Goal: Task Accomplishment & Management: Manage account settings

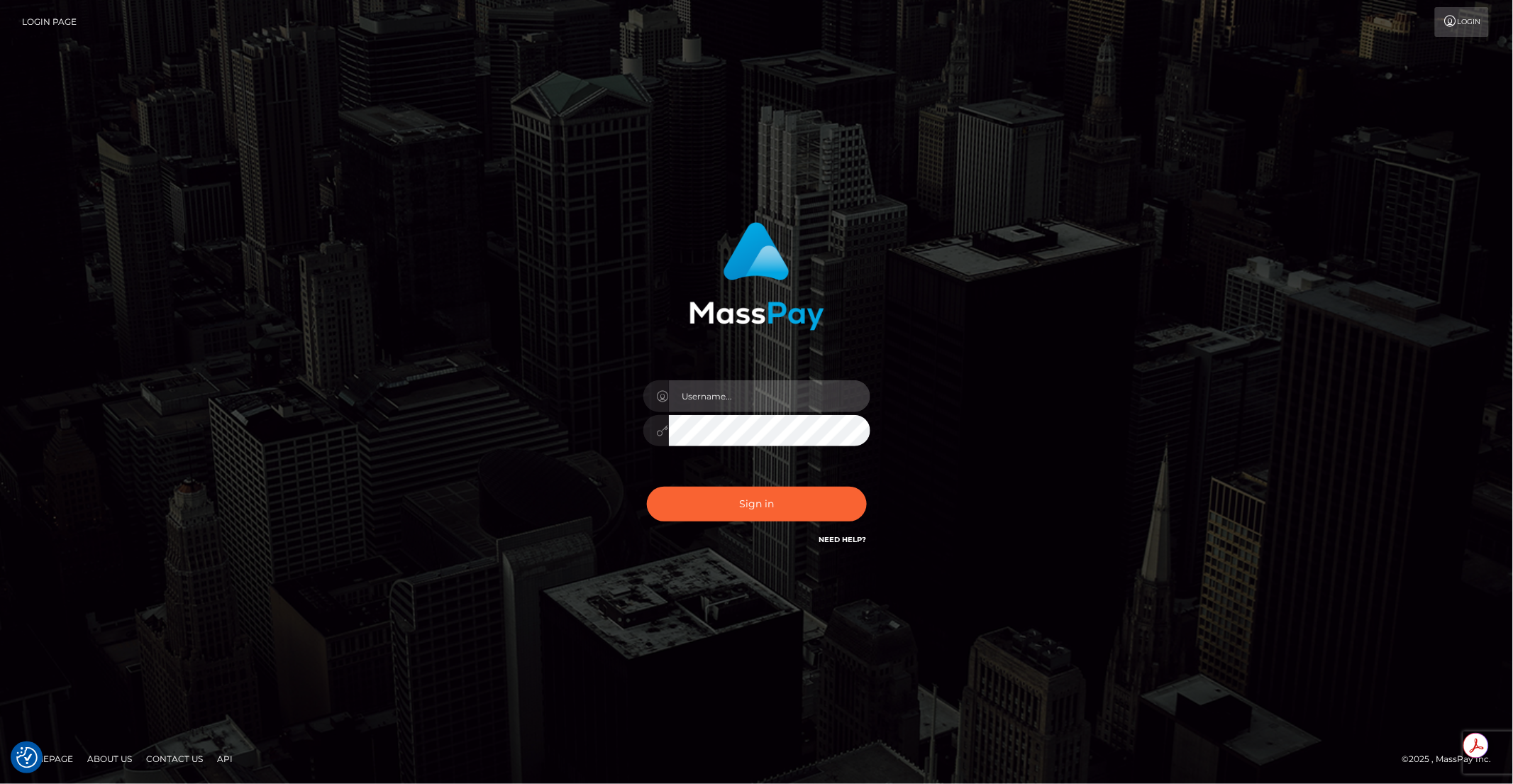
type input "brentg"
click at [772, 502] on button "Sign in" at bounding box center [756, 504] width 220 height 35
type input "brentg"
click at [766, 515] on button "Sign in" at bounding box center [756, 504] width 220 height 35
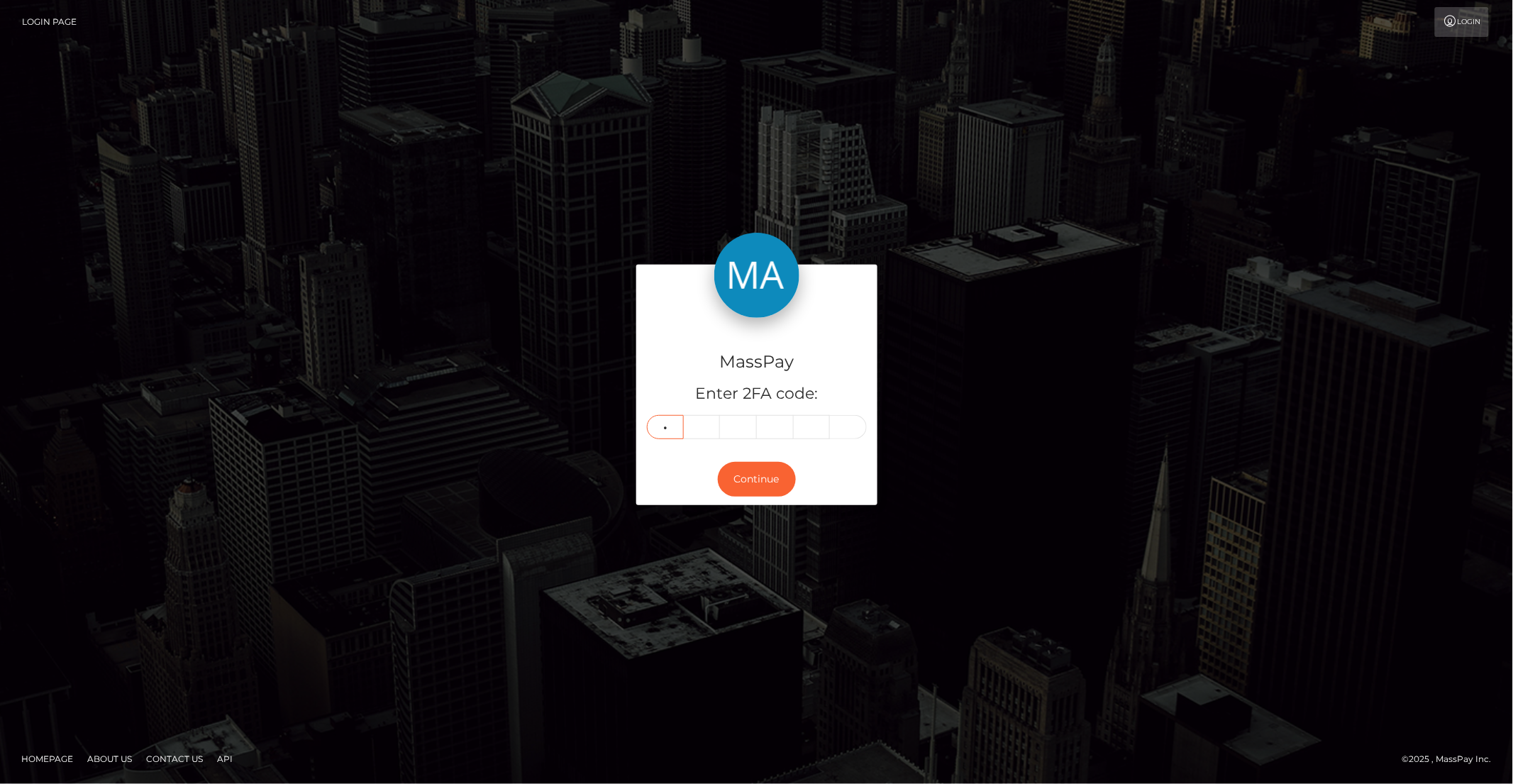
type input "7"
type input "8"
type input "4"
type input "0"
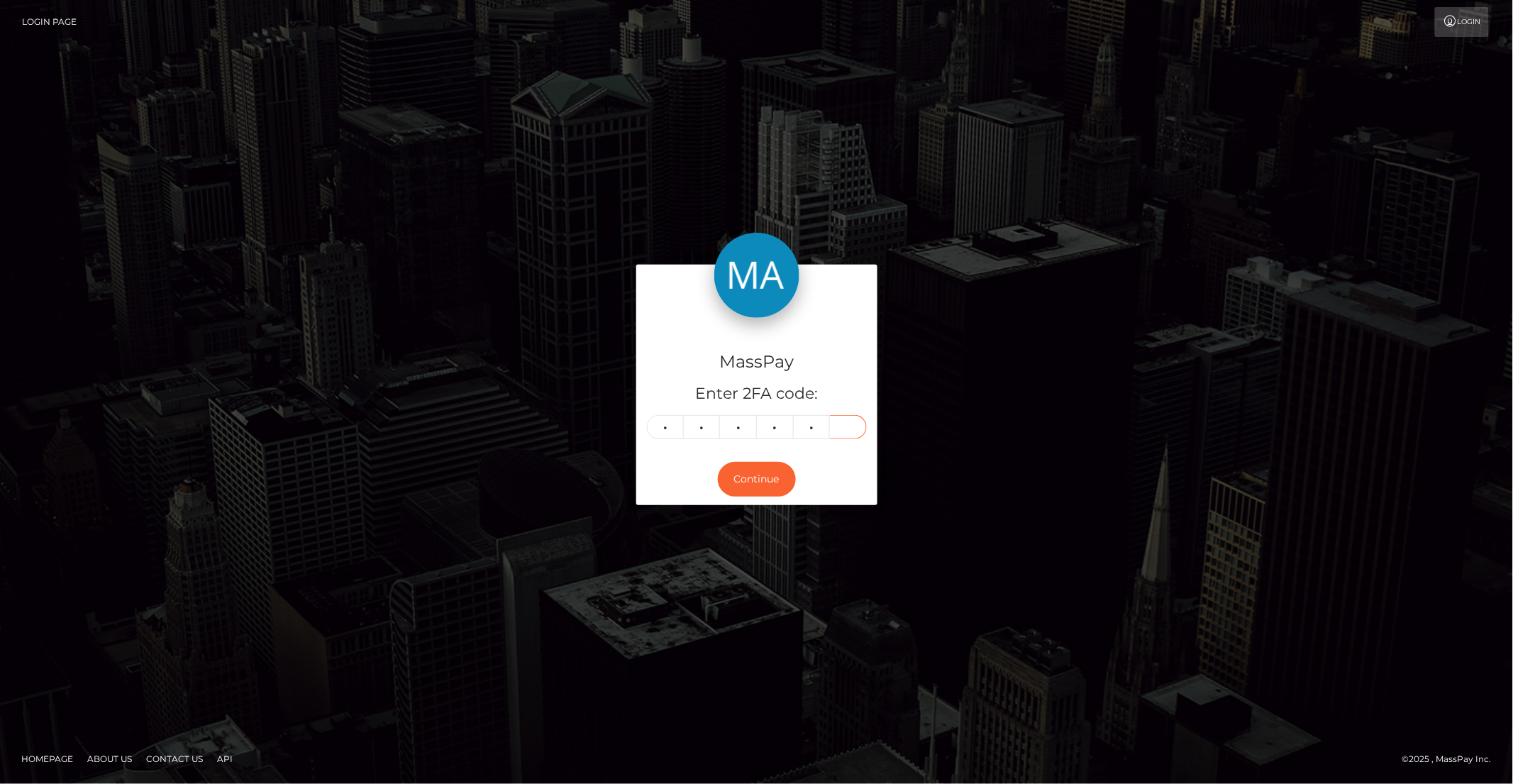
type input "0"
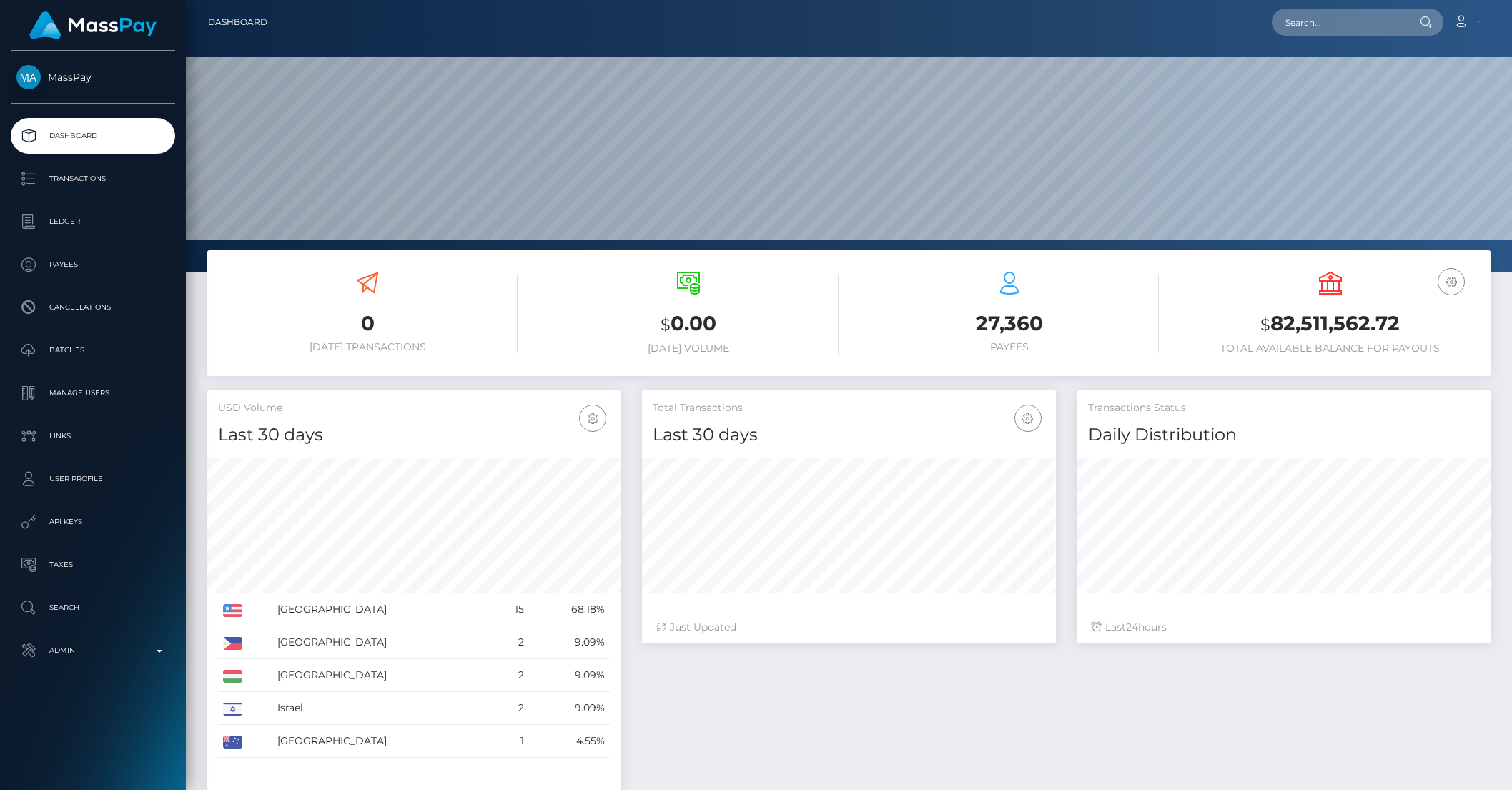
scroll to position [253, 413]
click at [1369, 25] on input "text" at bounding box center [1339, 22] width 135 height 27
paste input "miki1995tachibana@gmail.com"
type input "miki1995tachibana@gmail.com"
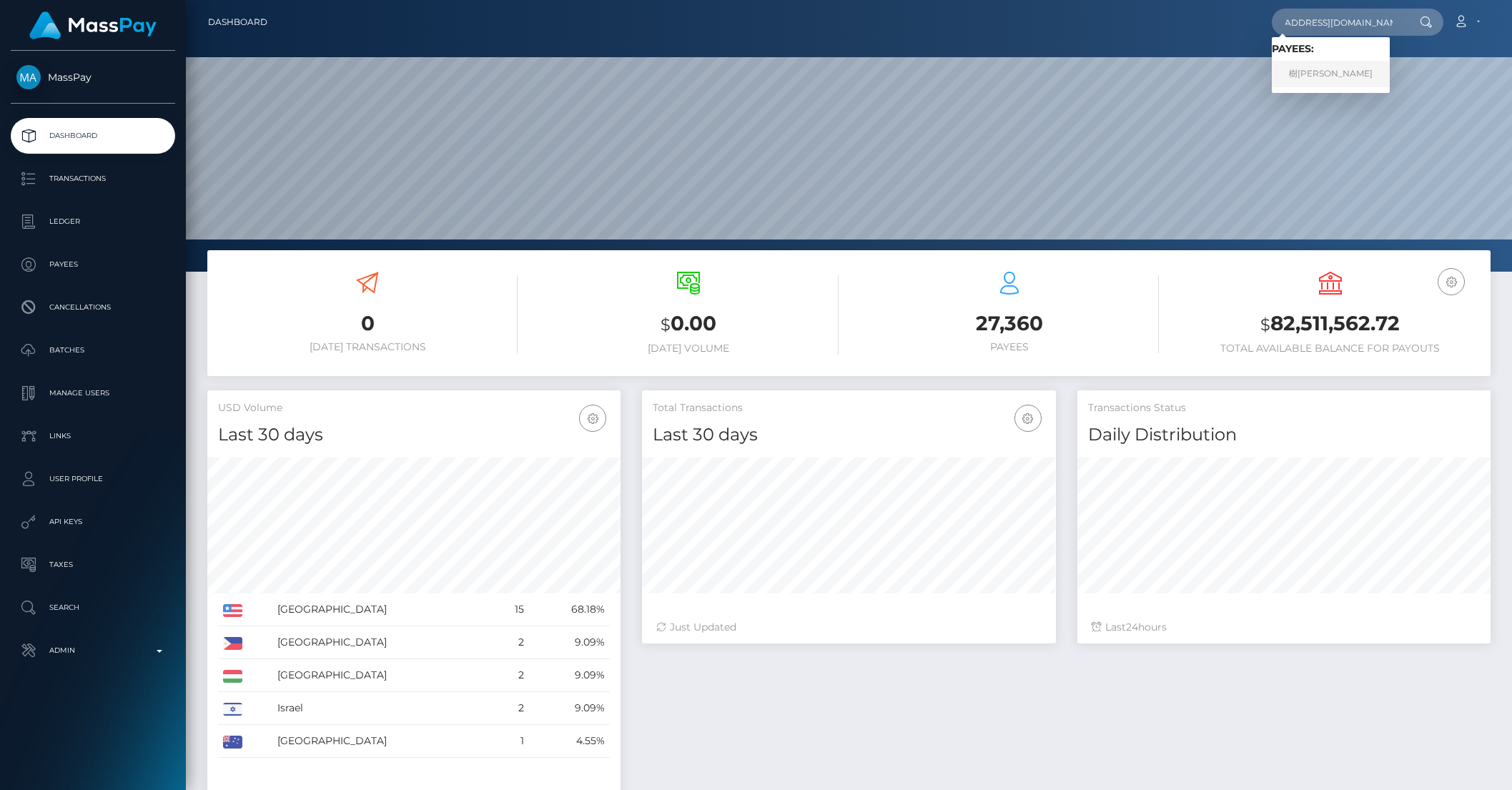
scroll to position [0, 0]
click at [1350, 77] on link "樹佑 松川" at bounding box center [1331, 73] width 118 height 26
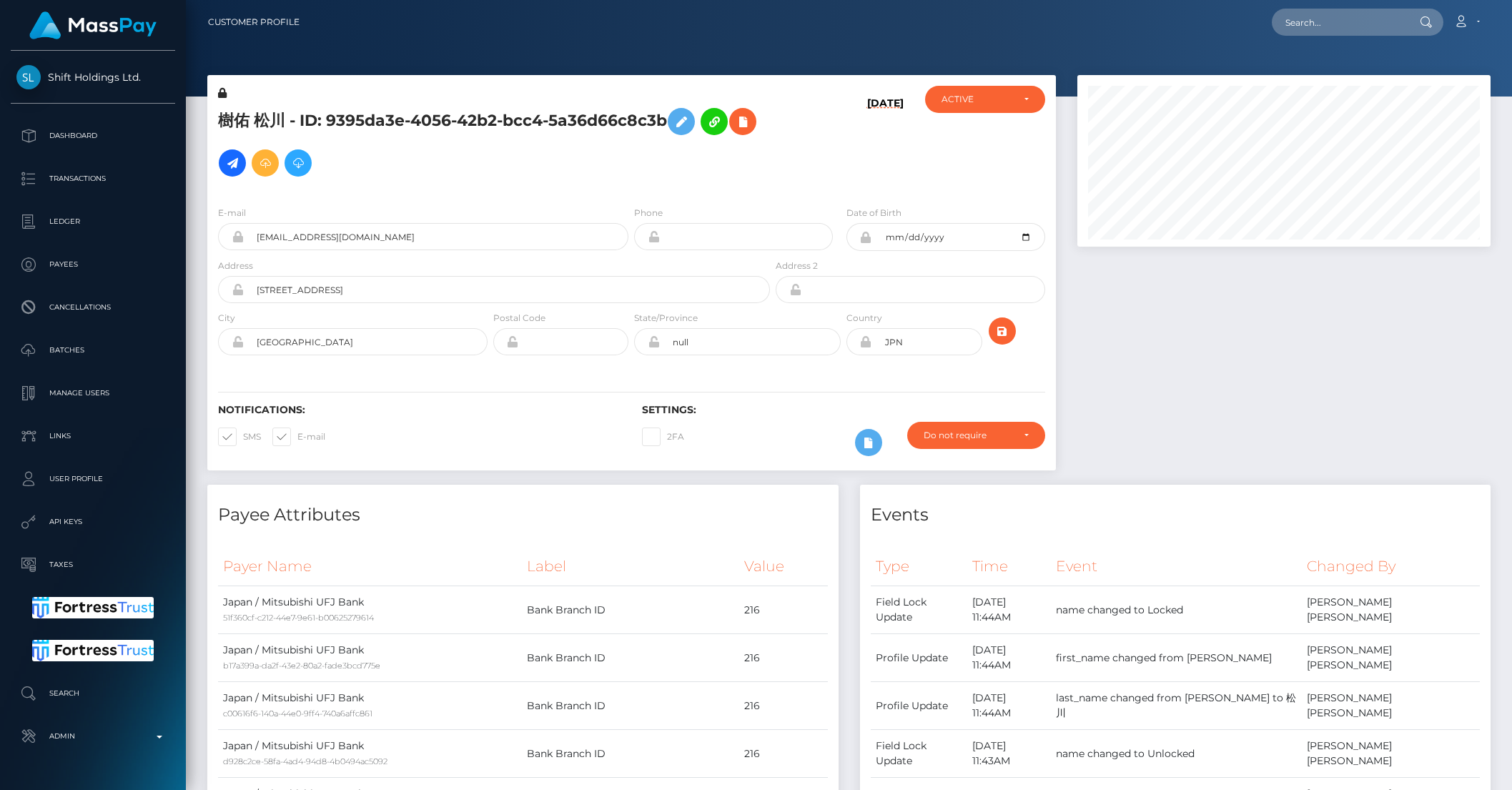
scroll to position [4, 0]
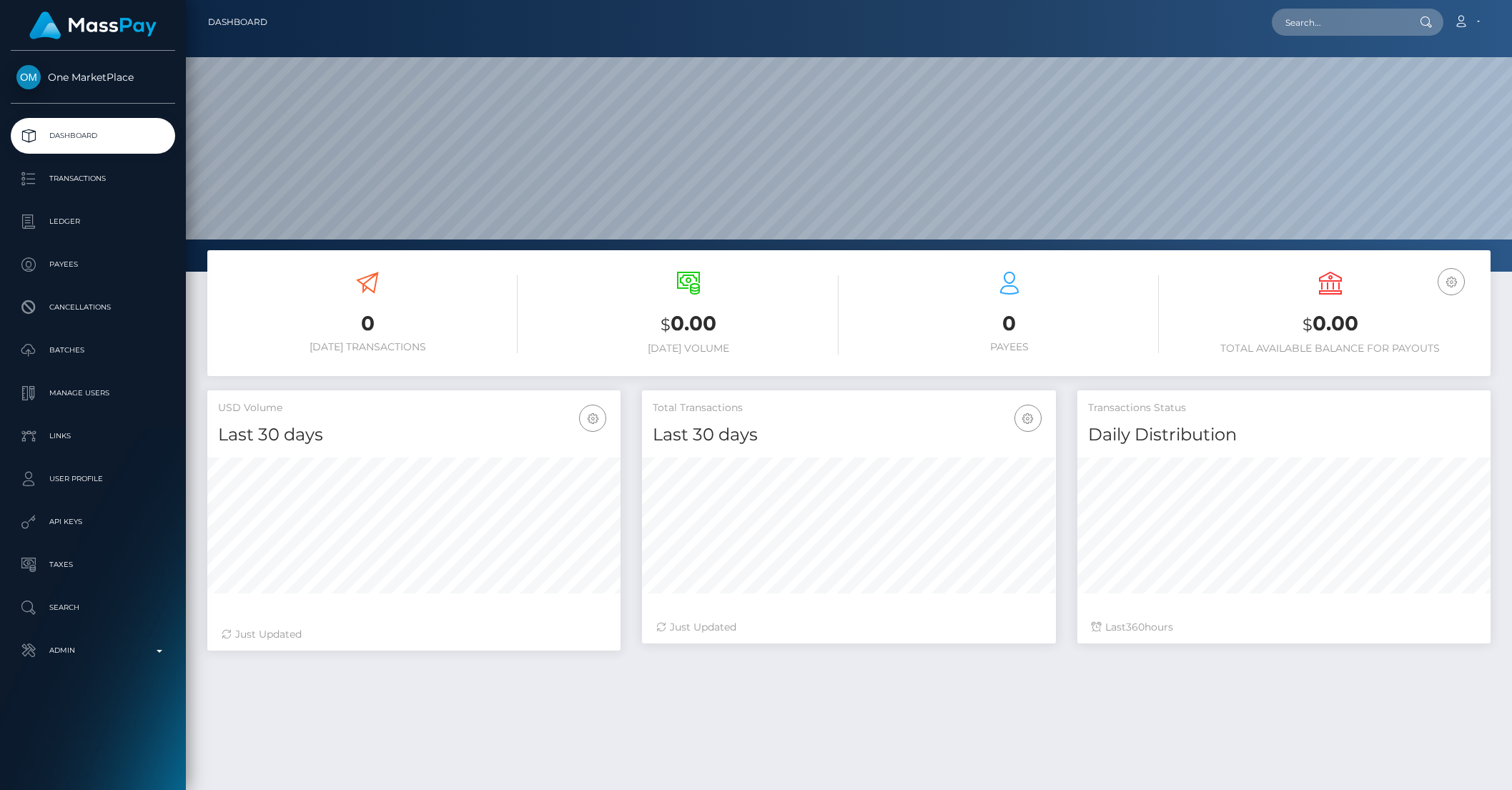
scroll to position [253, 413]
click at [88, 398] on p "Manage Users" at bounding box center [93, 393] width 153 height 21
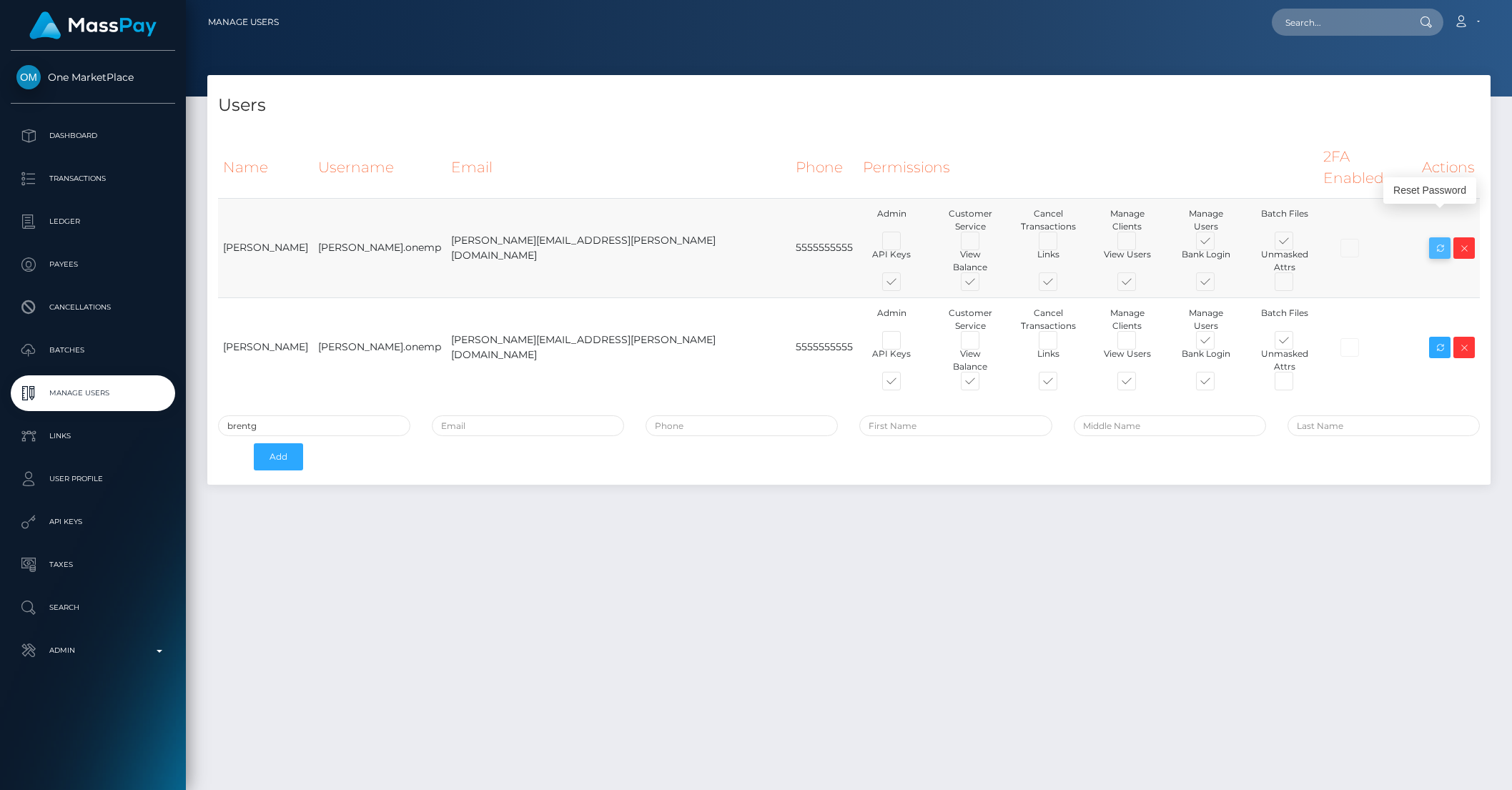
click at [1438, 240] on icon at bounding box center [1440, 249] width 18 height 18
click at [468, 221] on td "[PERSON_NAME][EMAIL_ADDRESS][PERSON_NAME][DOMAIN_NAME]" at bounding box center [617, 248] width 344 height 99
click at [468, 221] on td "dan.westerlund@cforth.com" at bounding box center [617, 248] width 344 height 99
copy tr "dan.westerlund@cforth.com"
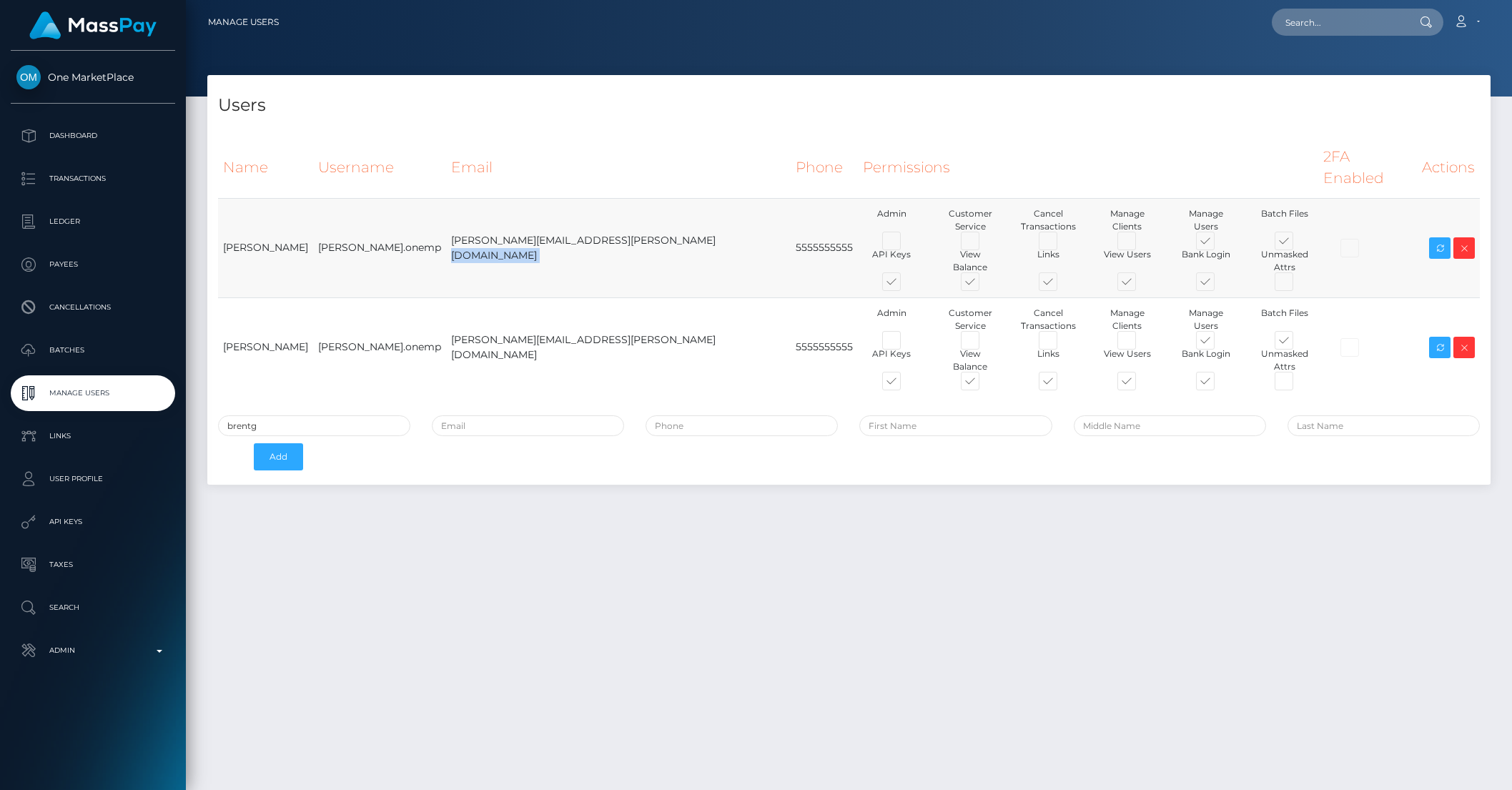
click at [446, 221] on td "dan.westerlund@cforth.com" at bounding box center [617, 248] width 344 height 99
drag, startPoint x: 438, startPoint y: 220, endPoint x: 576, endPoint y: 220, distance: 138.0
click at [576, 220] on td "dan.westerlund@cforth.com" at bounding box center [617, 248] width 344 height 99
copy td "dan.westerlund@cforth.com"
